Goal: Entertainment & Leisure: Consume media (video, audio)

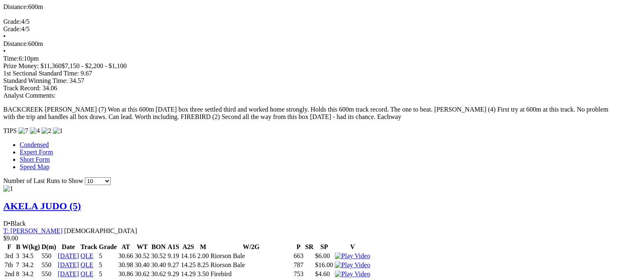
scroll to position [615, 0]
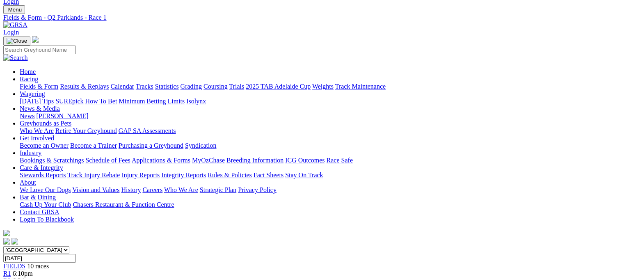
scroll to position [0, 0]
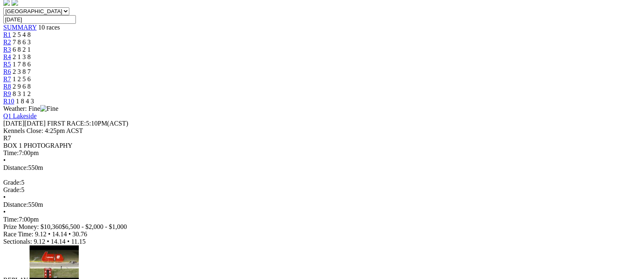
scroll to position [246, 0]
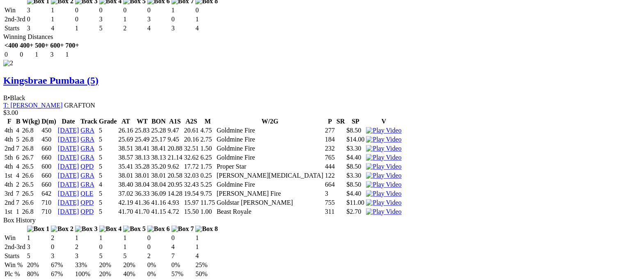
scroll to position [1271, 0]
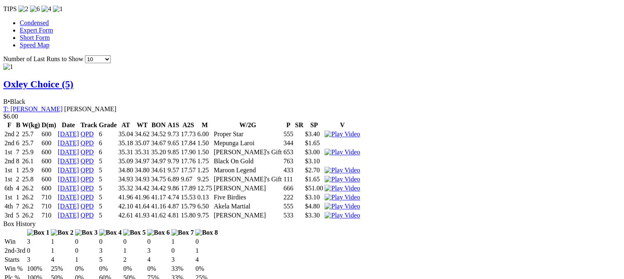
scroll to position [734, 0]
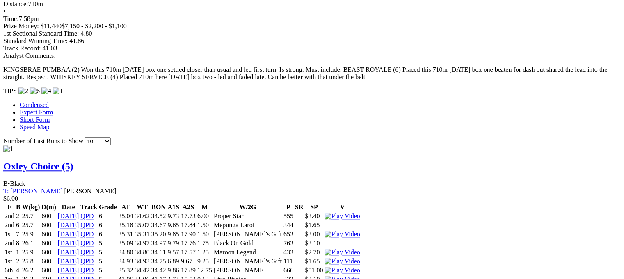
drag, startPoint x: 353, startPoint y: 170, endPoint x: 363, endPoint y: 170, distance: 9.4
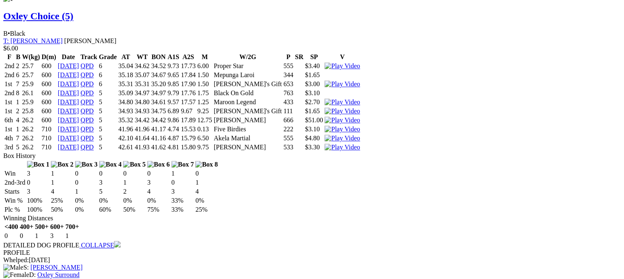
scroll to position [898, 0]
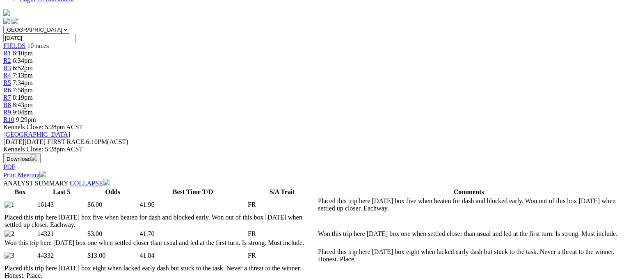
scroll to position [0, 0]
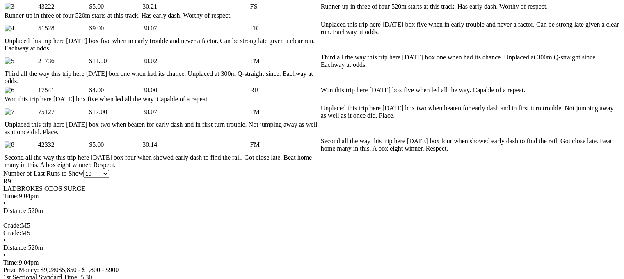
scroll to position [492, 0]
